Goal: Information Seeking & Learning: Obtain resource

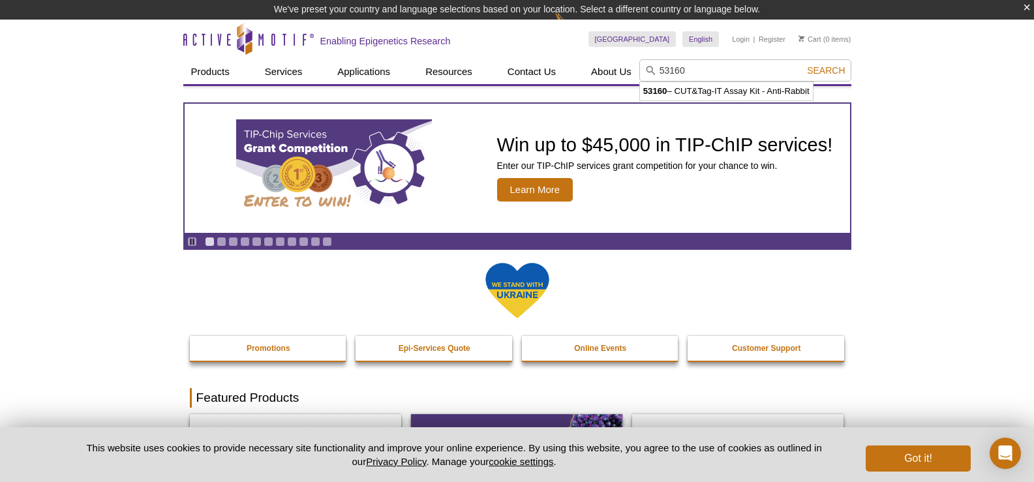
type input "53160"
click at [803, 65] on button "Search" at bounding box center [826, 71] width 46 height 12
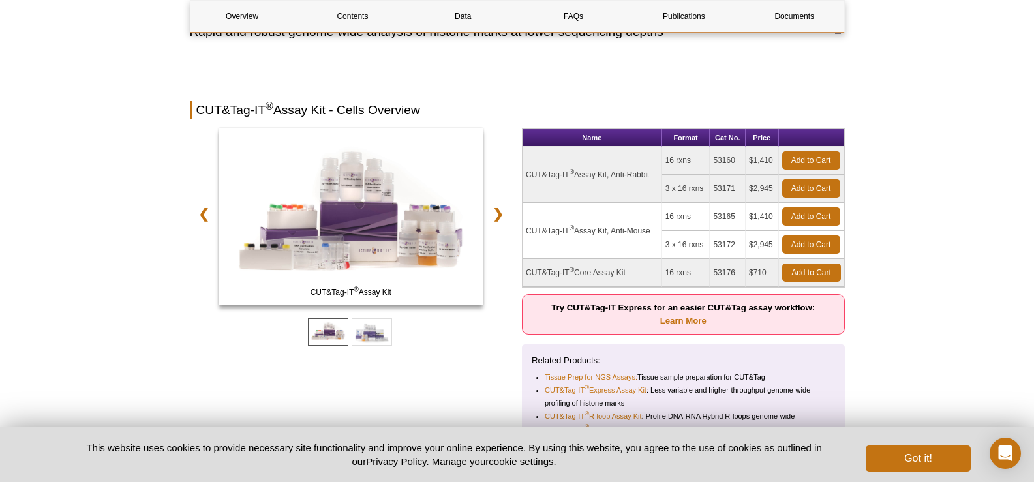
scroll to position [163, 0]
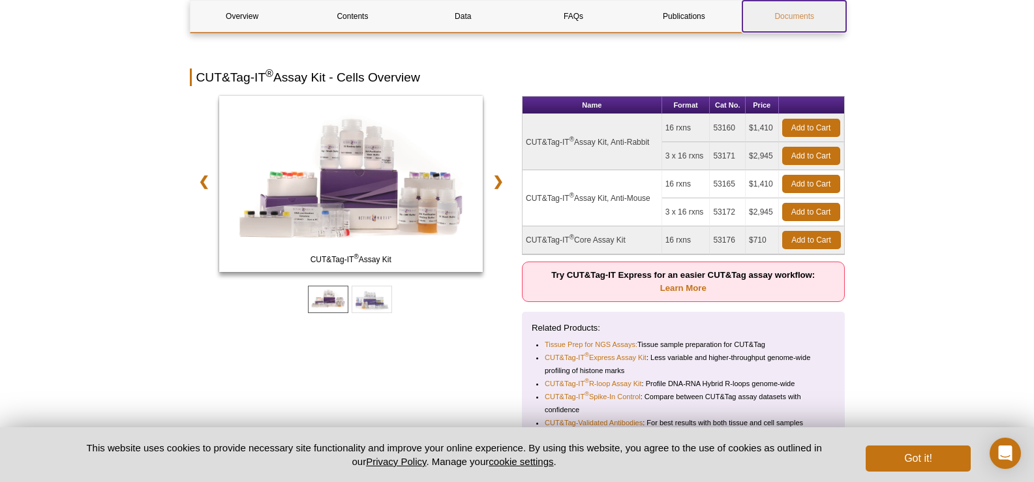
click at [819, 16] on link "Documents" at bounding box center [795, 16] width 104 height 31
